Goal: Check status: Check status

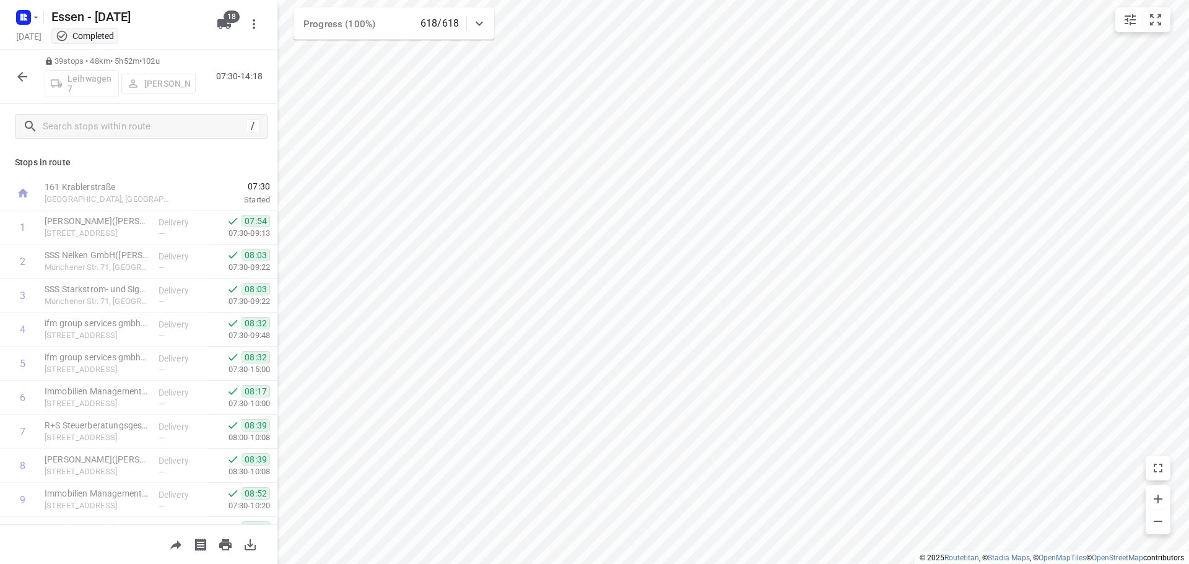
scroll to position [433, 0]
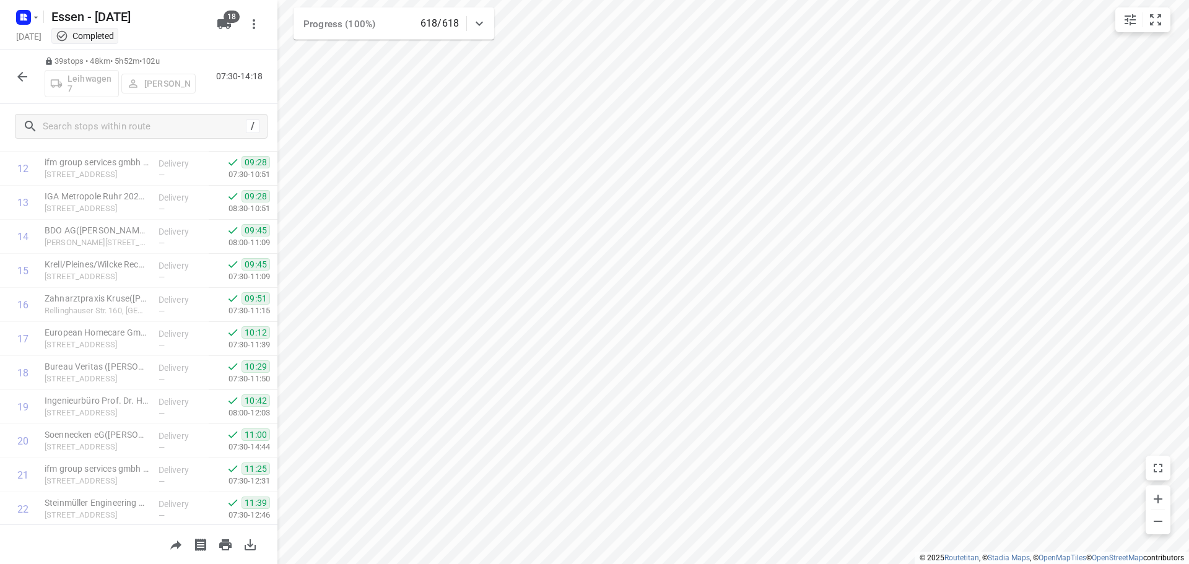
click at [15, 77] on icon "button" at bounding box center [22, 76] width 15 height 15
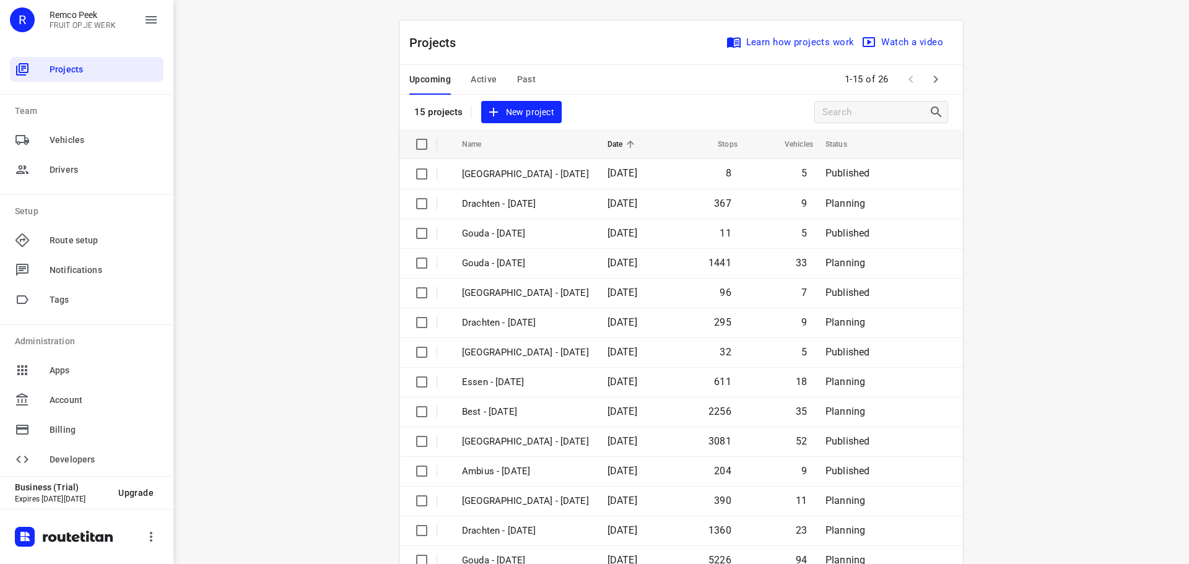
click at [487, 77] on span "Active" at bounding box center [483, 79] width 26 height 15
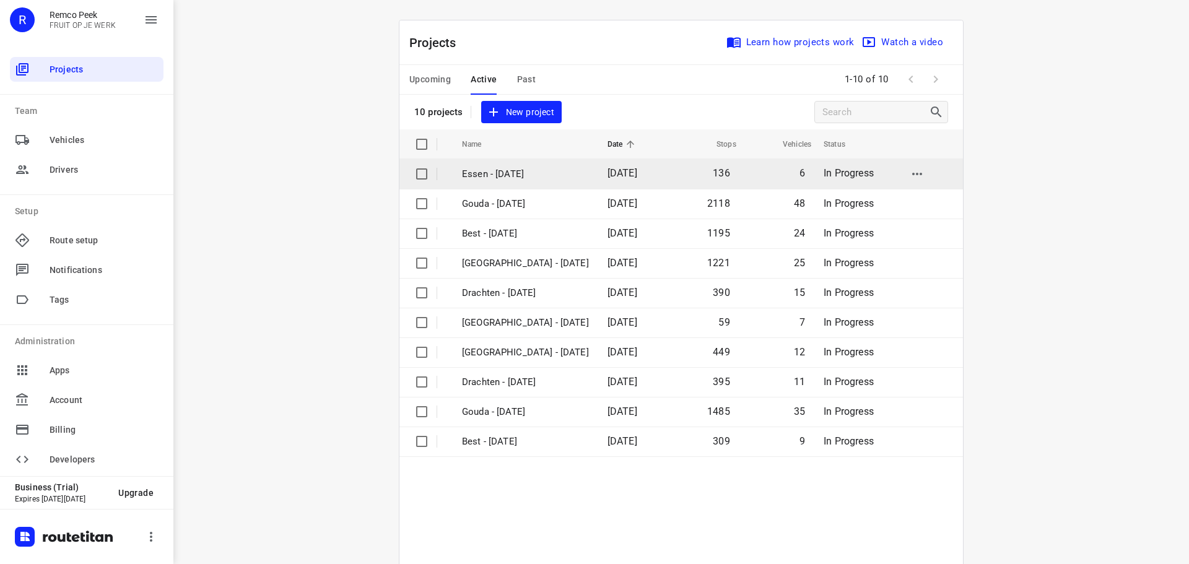
click at [501, 179] on p "Essen - [DATE]" at bounding box center [525, 174] width 127 height 14
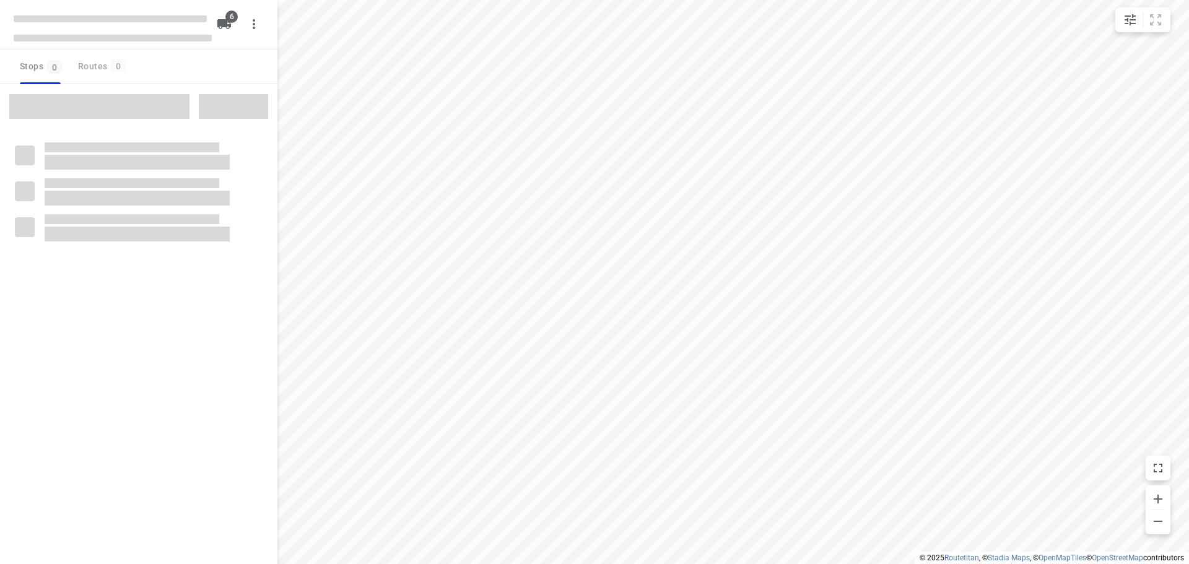
checkbox input "true"
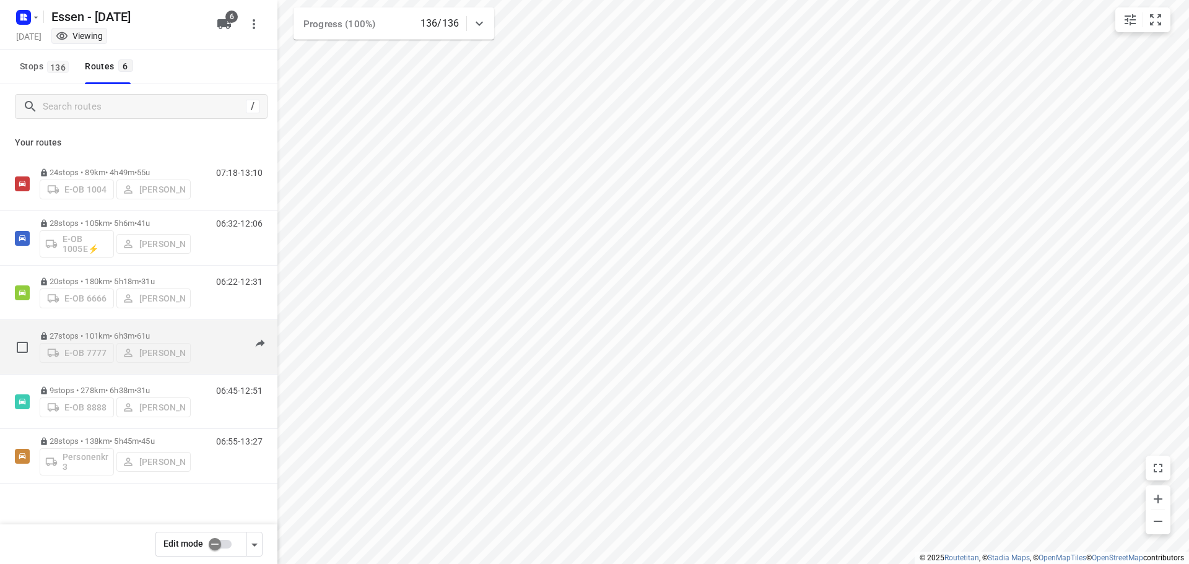
click at [124, 332] on p "27 stops • 101km • 6h3m • [DATE]" at bounding box center [115, 335] width 151 height 9
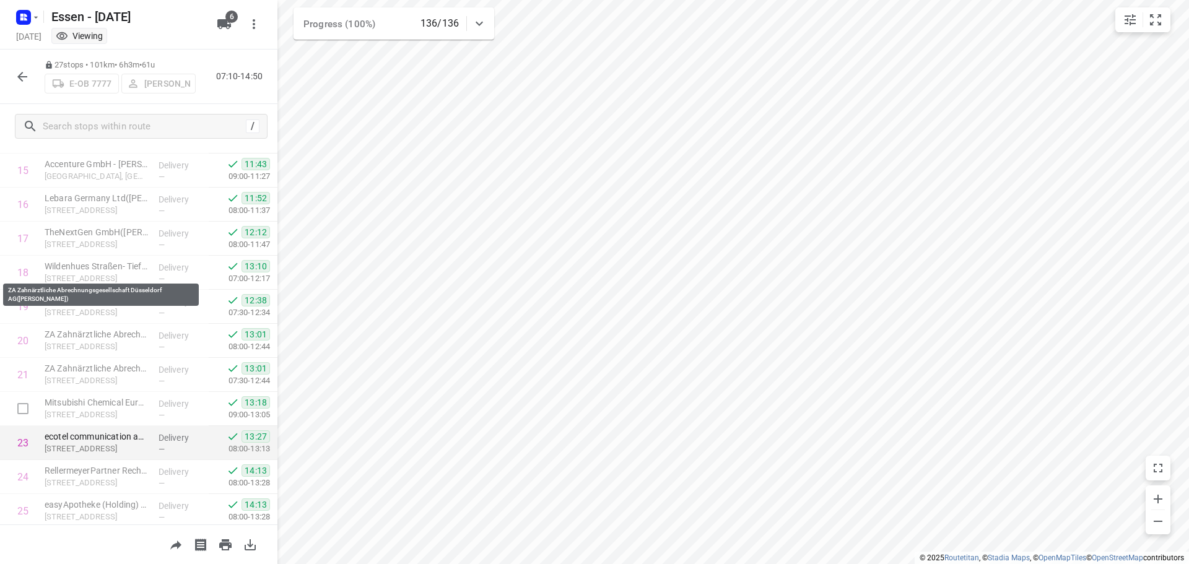
scroll to position [639, 0]
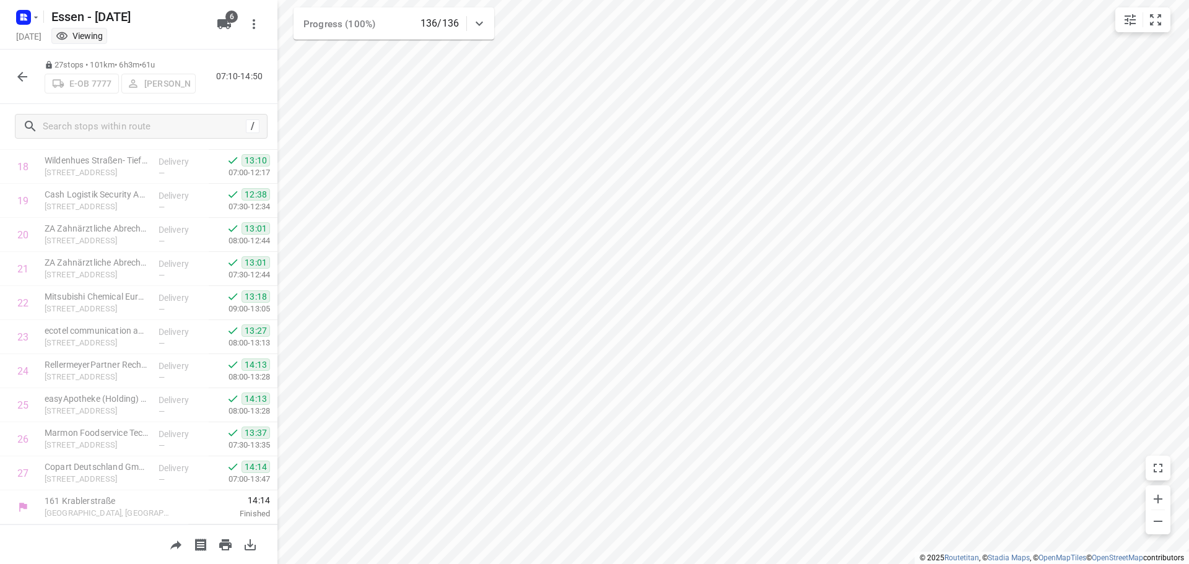
click at [19, 72] on icon "button" at bounding box center [22, 76] width 15 height 15
